Goal: Task Accomplishment & Management: Manage account settings

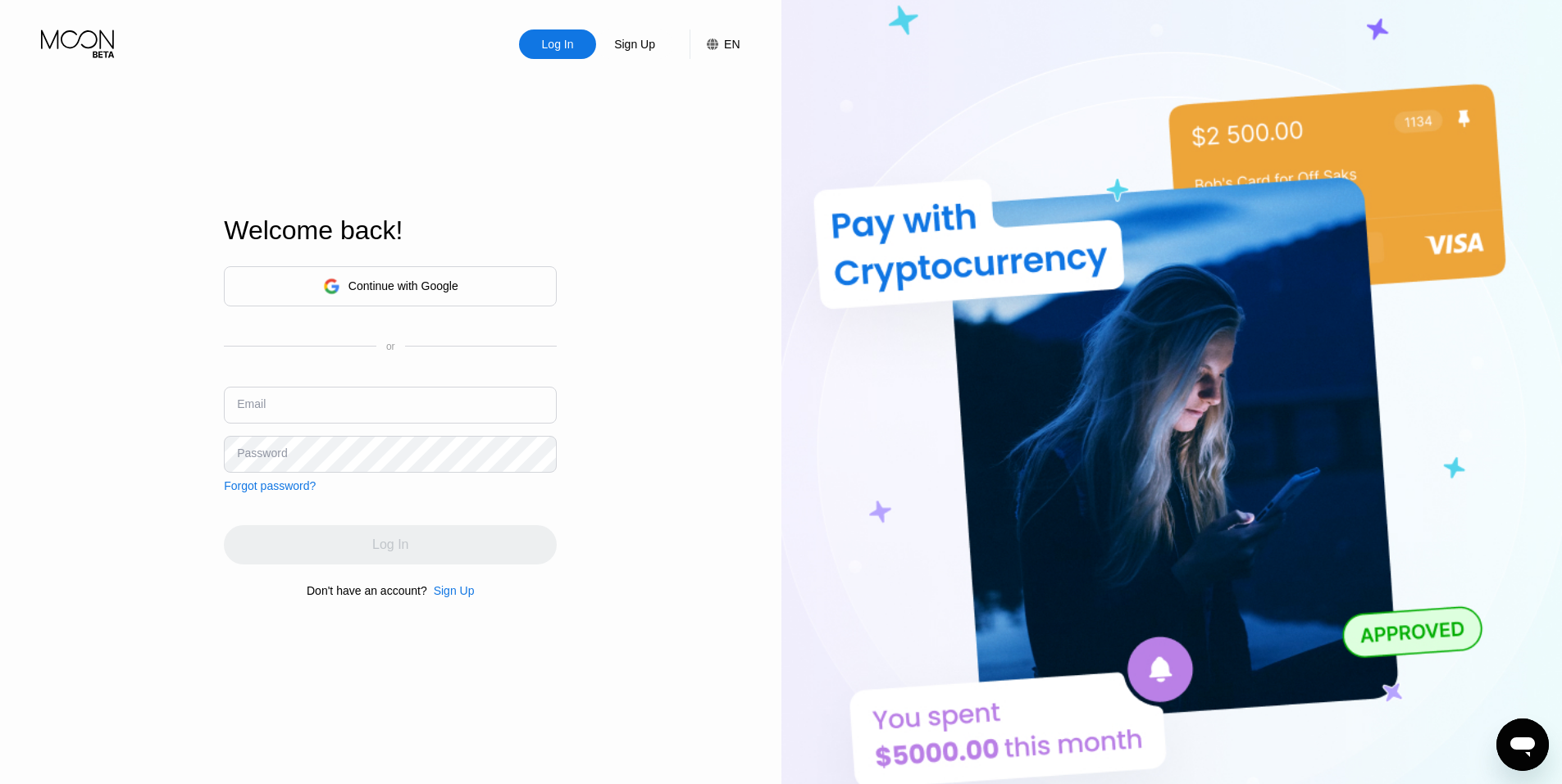
type input "[EMAIL_ADDRESS][DOMAIN_NAME]"
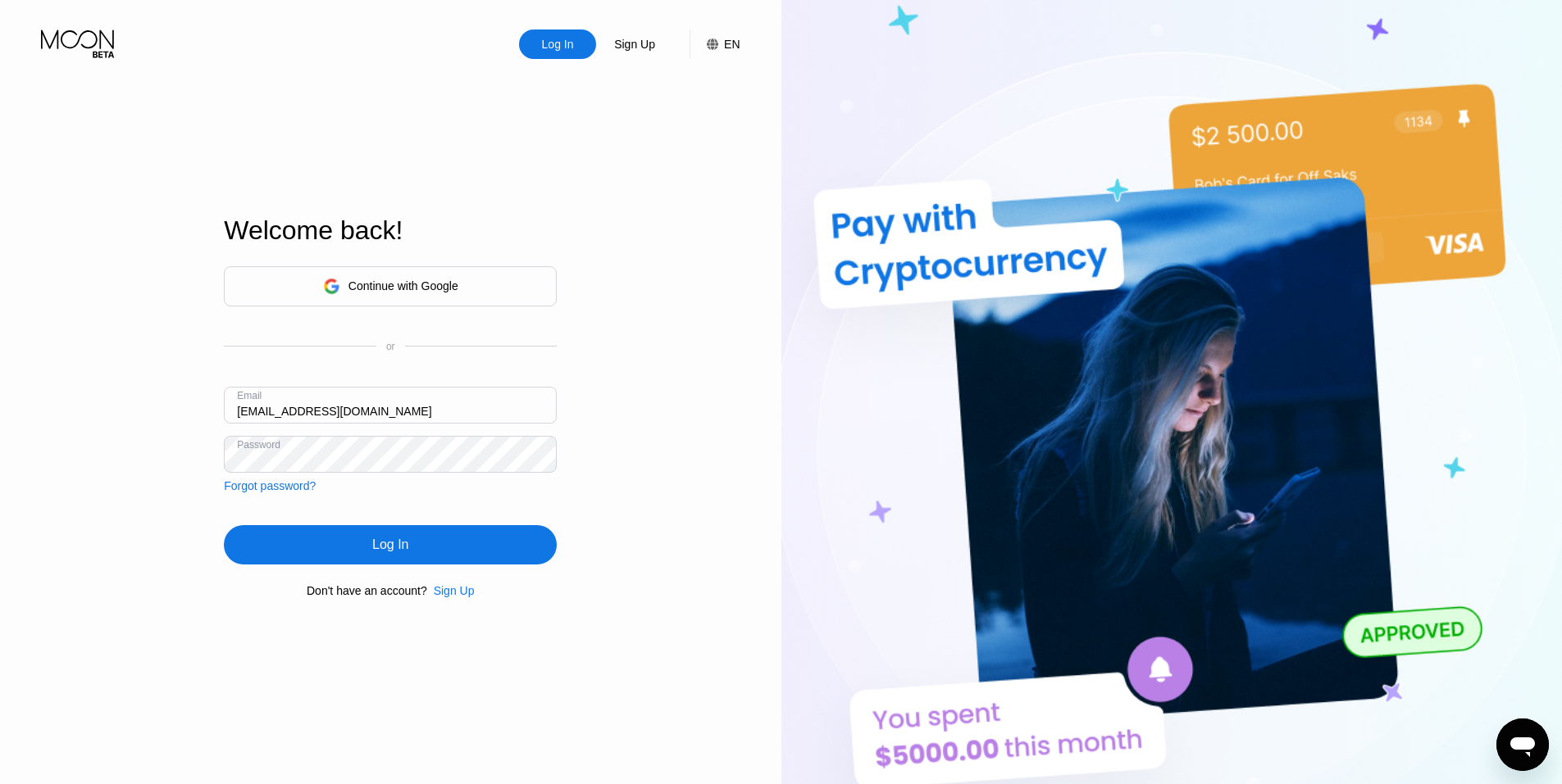
click at [650, 511] on div "Log In Sign Up EN Language English Save Welcome back! Continue with Google or E…" at bounding box center [390, 431] width 781 height 863
click at [383, 530] on div "Log In" at bounding box center [390, 545] width 333 height 39
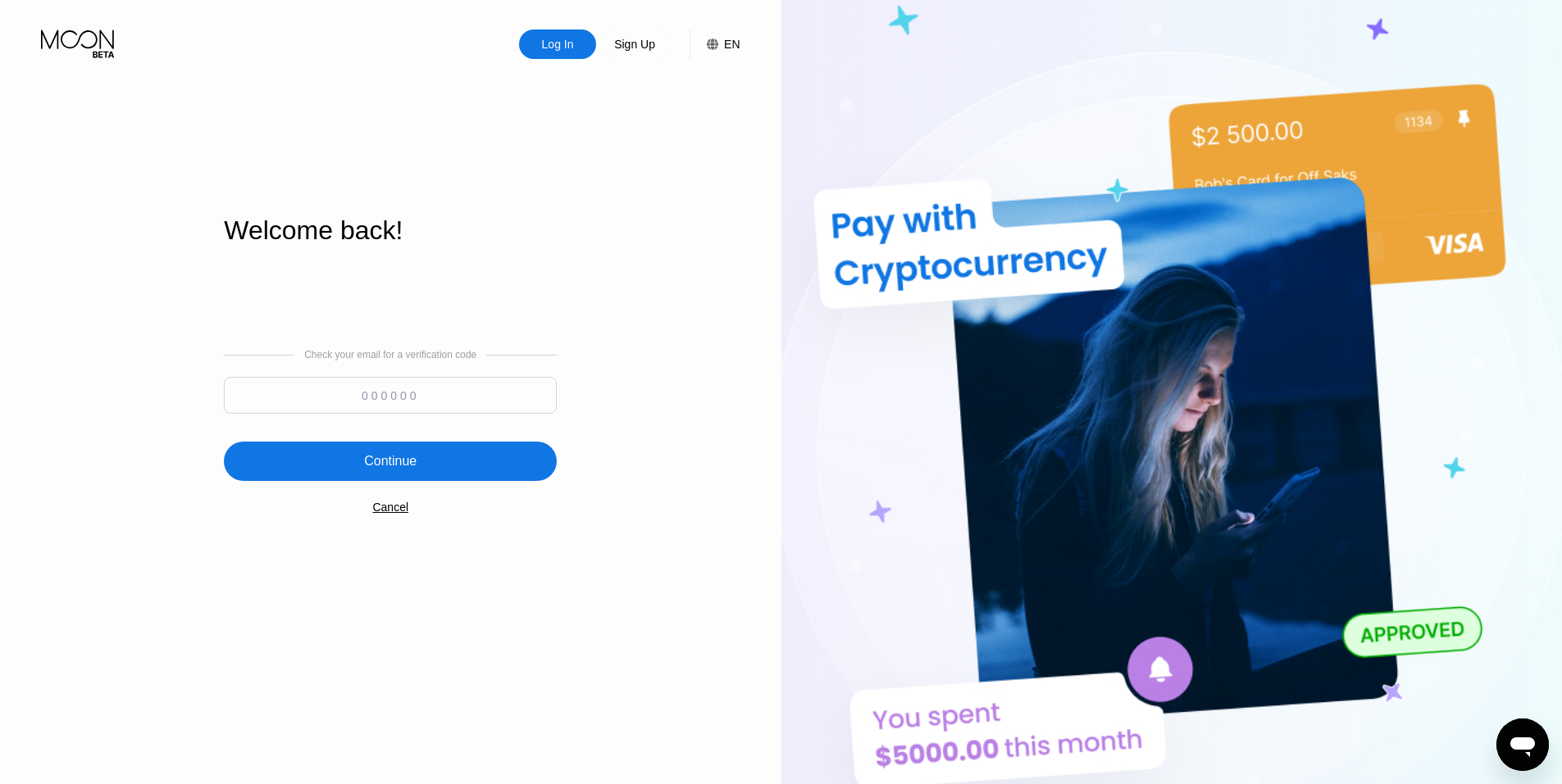
click at [404, 401] on input at bounding box center [390, 396] width 333 height 37
click at [726, 51] on div "EN" at bounding box center [732, 43] width 16 height 13
click at [694, 132] on img at bounding box center [698, 125] width 17 height 17
click at [384, 393] on input at bounding box center [390, 396] width 333 height 37
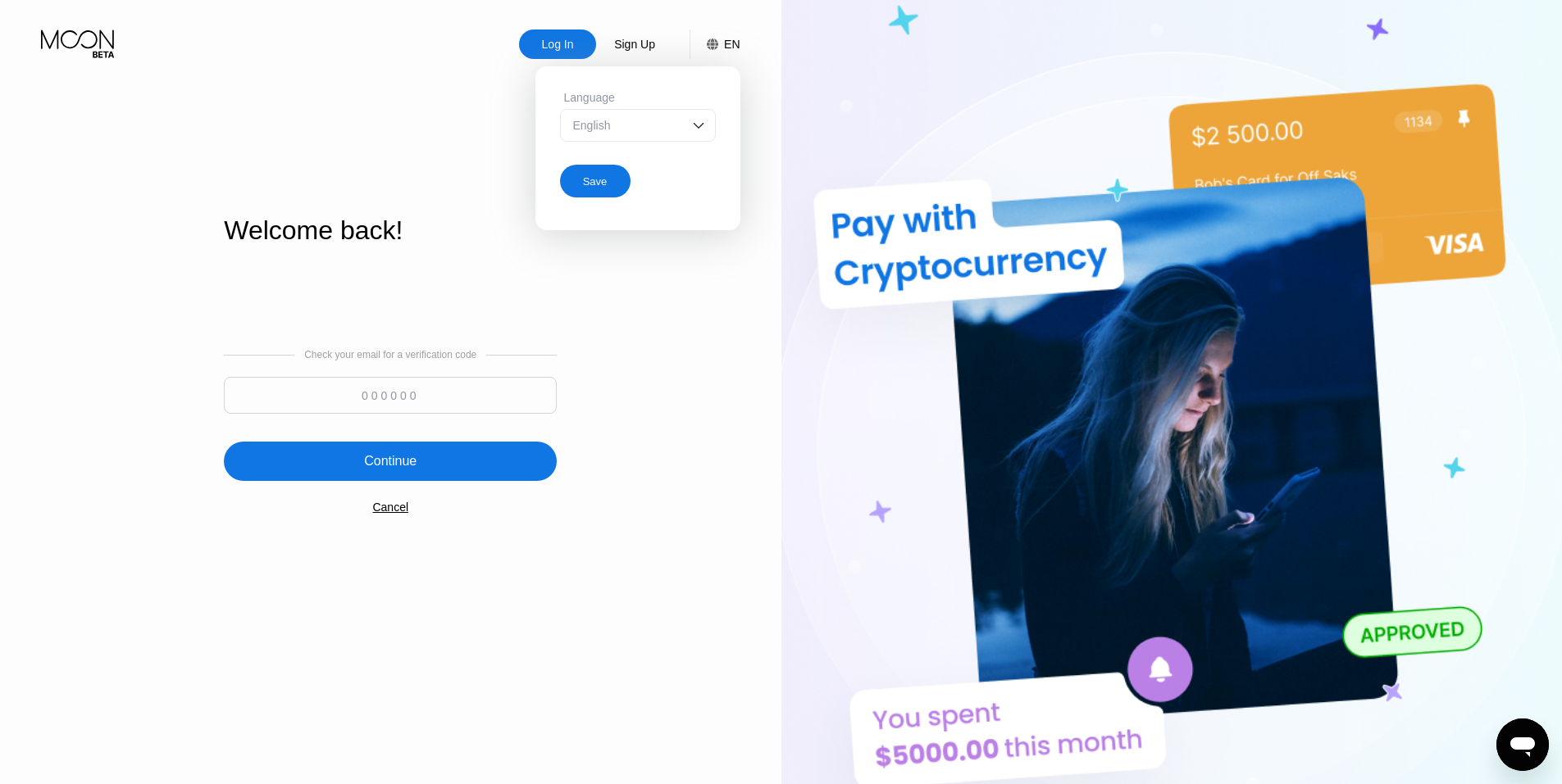
paste input "717724"
type input "717724"
click at [388, 480] on div "Continue" at bounding box center [390, 462] width 333 height 39
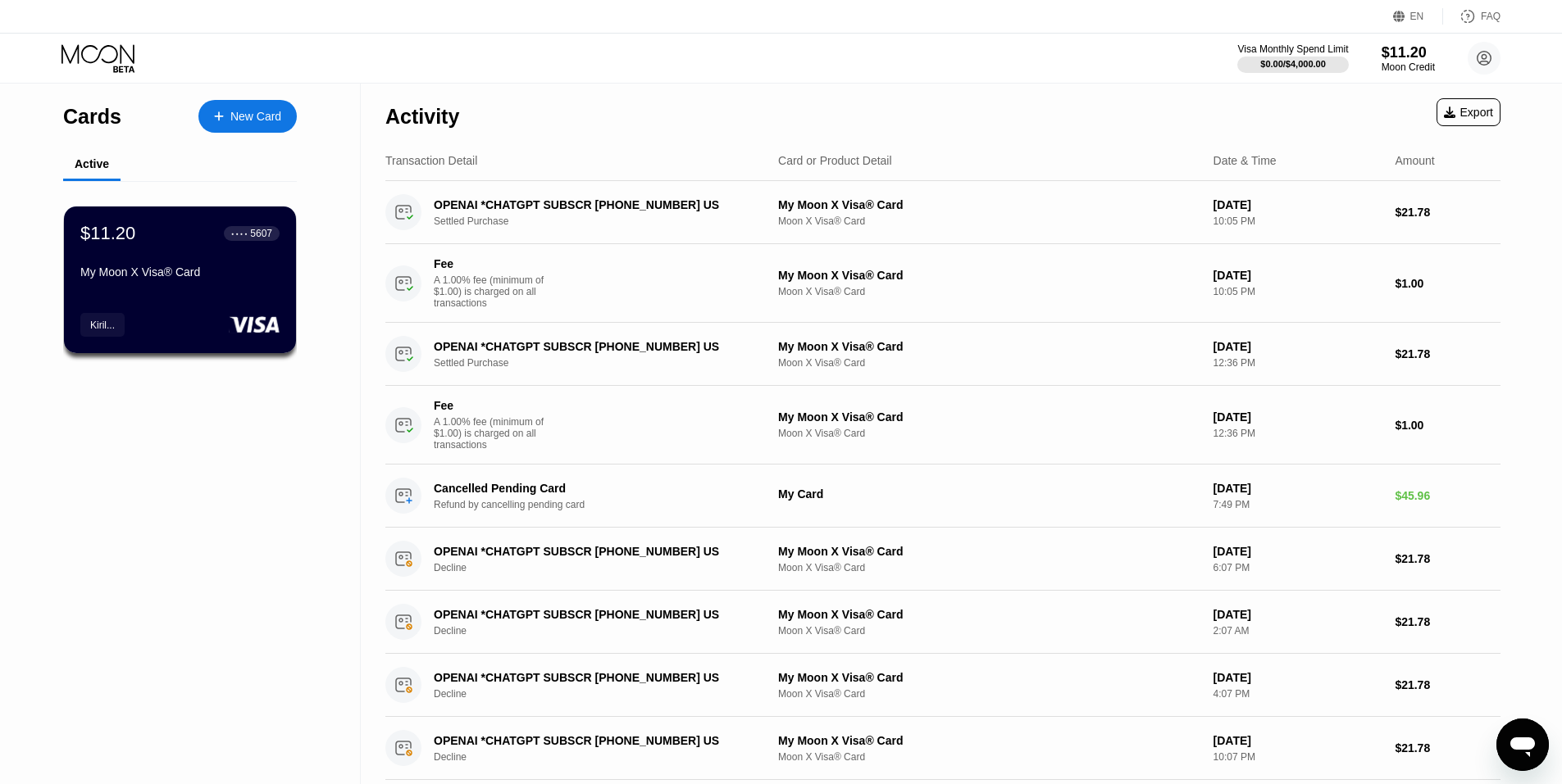
click at [1097, 94] on div "Activity Export" at bounding box center [942, 112] width 1115 height 58
click at [110, 331] on div "Kiril..." at bounding box center [101, 325] width 25 height 12
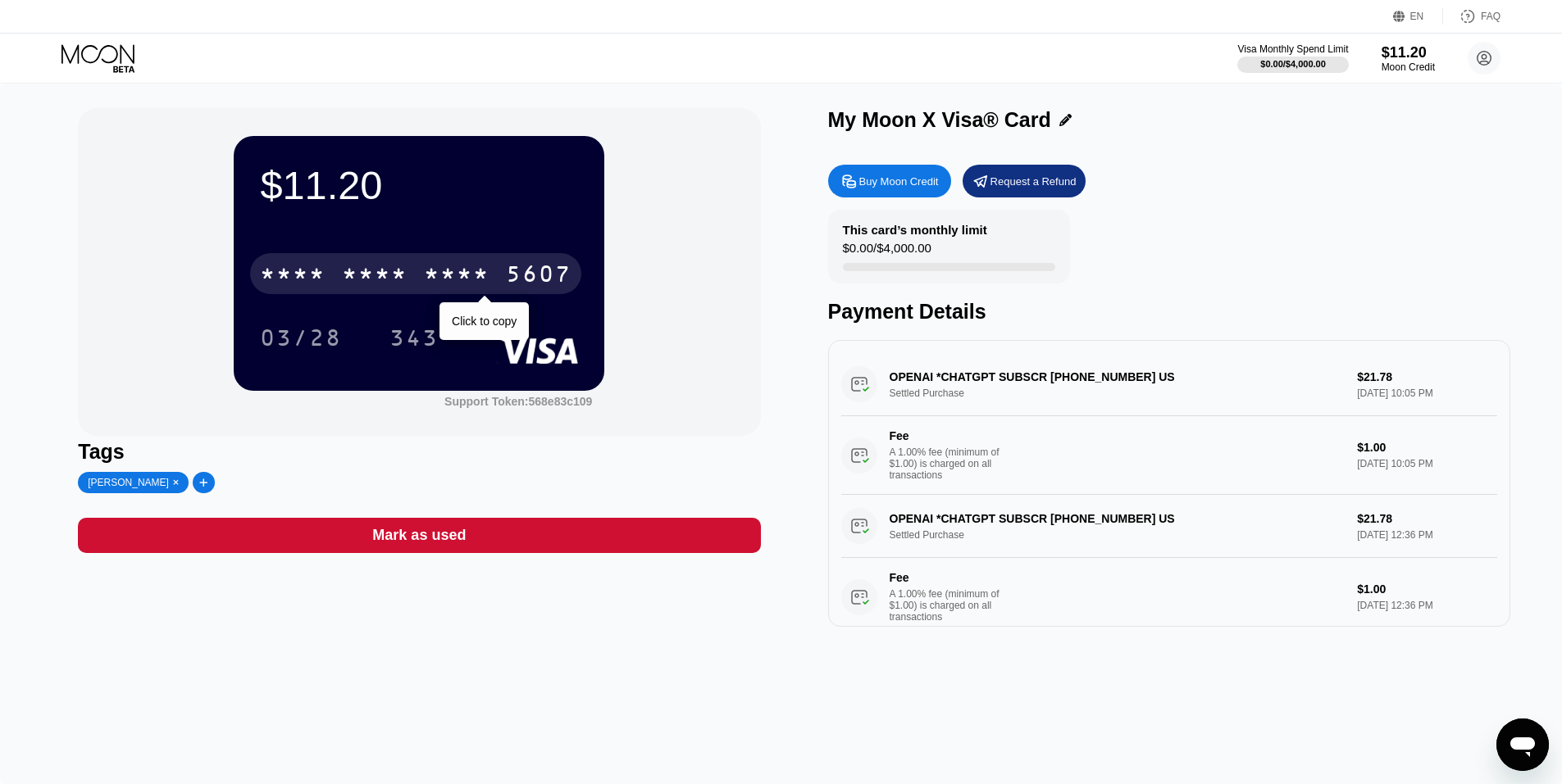
click at [483, 280] on div "* * * *" at bounding box center [456, 275] width 66 height 26
